Goal: Transaction & Acquisition: Subscribe to service/newsletter

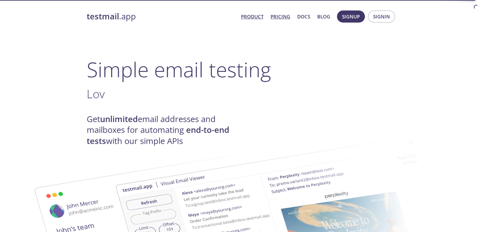
click at [278, 17] on link "Pricing" at bounding box center [281, 16] width 20 height 8
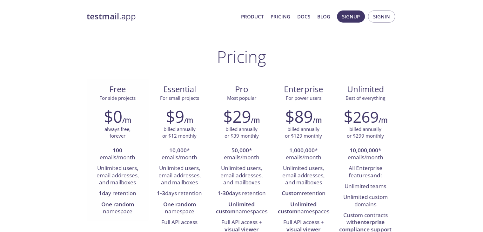
click at [122, 124] on h6 "/m" at bounding box center [126, 120] width 9 height 11
click at [298, 19] on link "Docs" at bounding box center [303, 16] width 13 height 8
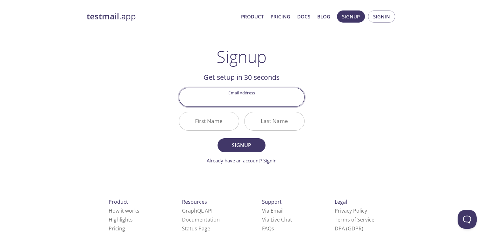
click at [232, 95] on input "Email Address" at bounding box center [241, 97] width 125 height 18
type input "vncbaluyot@gmail.com"
click at [197, 119] on input "First Name" at bounding box center [209, 121] width 60 height 18
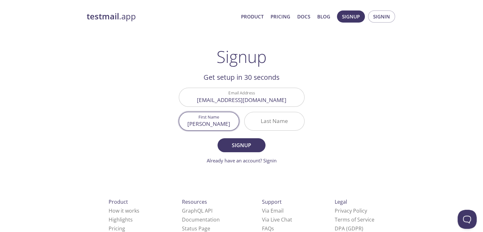
type input "Vince"
click at [261, 112] on div at bounding box center [274, 121] width 60 height 19
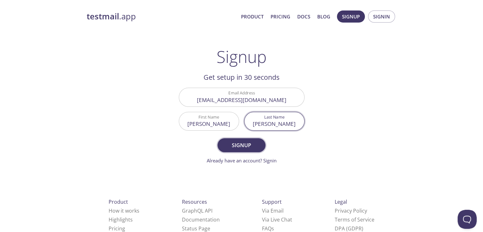
type input "Baluyot"
click at [239, 141] on span "Signup" at bounding box center [242, 145] width 34 height 9
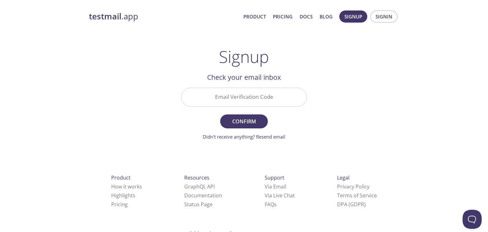
click at [240, 102] on input "Email Verification Code" at bounding box center [243, 97] width 125 height 18
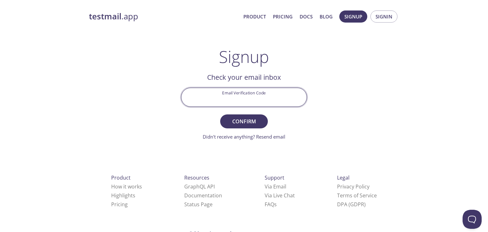
paste input "HUXN8WE"
type input "HUXN8WE"
click at [245, 117] on span "Confirm" at bounding box center [244, 121] width 34 height 9
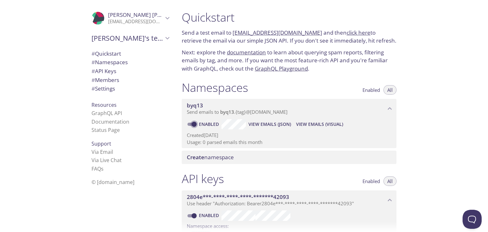
click at [194, 125] on input "Enabled" at bounding box center [194, 124] width 23 height 8
click at [194, 125] on input "Disabled" at bounding box center [189, 124] width 23 height 8
checkbox input "true"
click at [387, 111] on icon "byq13 namespace" at bounding box center [390, 108] width 8 height 8
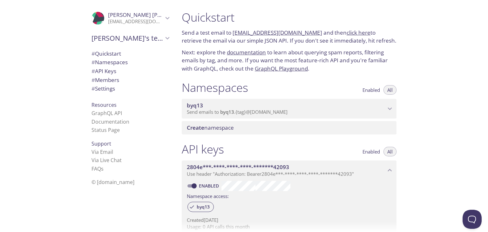
click at [361, 114] on p "Send emails to byq13 . {tag} @inbox.testmail.app" at bounding box center [286, 112] width 199 height 6
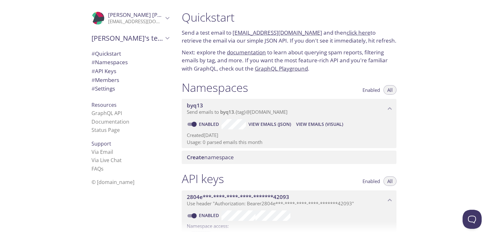
drag, startPoint x: 282, startPoint y: 120, endPoint x: 277, endPoint y: 126, distance: 7.2
click at [277, 126] on span "View Emails (JSON)" at bounding box center [269, 124] width 43 height 8
drag, startPoint x: 422, startPoint y: 47, endPoint x: 411, endPoint y: 38, distance: 14.9
click at [423, 46] on div "Quickstart Send a test email to byq13.test@inbox.testmail.app and then click he…" at bounding box center [332, 116] width 311 height 232
click at [60, 176] on div ".cls-1 { fill: #6d5ca8; } .cls-2 { fill: #3fc191; } .cls-3 { fill: #3b4752; } .…" at bounding box center [88, 116] width 177 height 232
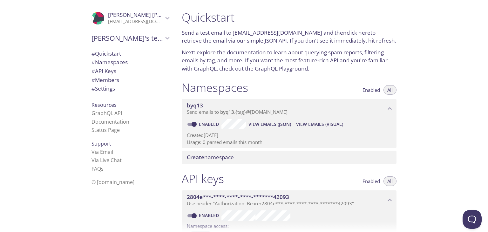
click at [223, 17] on h1 "Quickstart" at bounding box center [289, 17] width 215 height 14
click at [277, 124] on span "View Emails (JSON)" at bounding box center [269, 124] width 43 height 8
